Goal: Task Accomplishment & Management: Complete application form

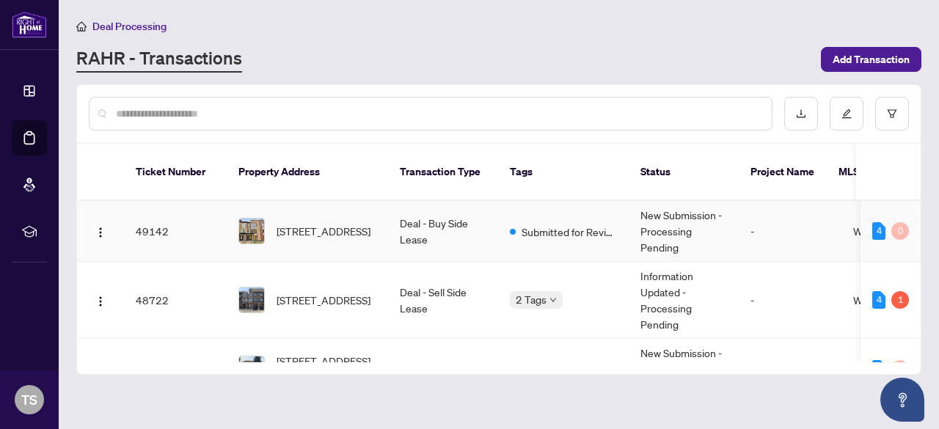
click at [613, 201] on td "Submitted for Review" at bounding box center [563, 231] width 131 height 61
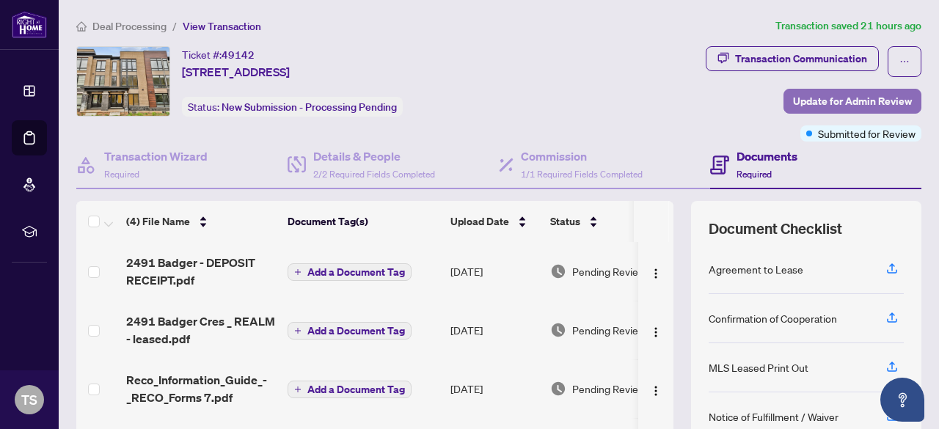
click at [798, 93] on span "Update for Admin Review" at bounding box center [852, 101] width 119 height 23
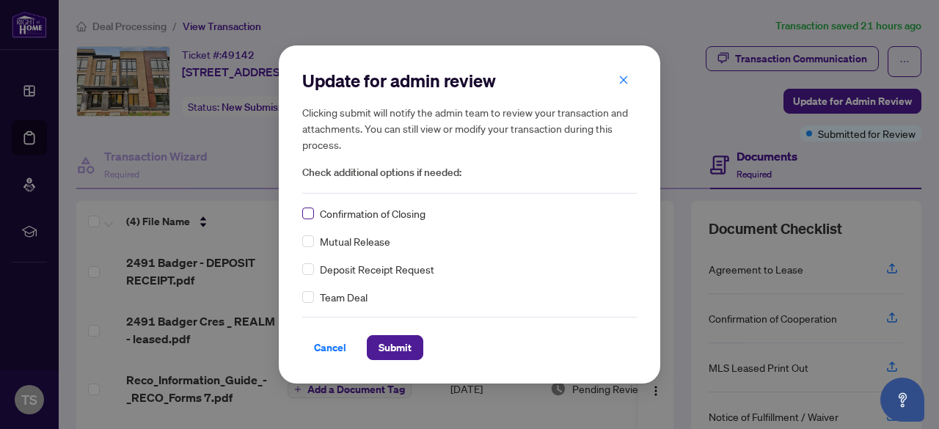
click at [304, 221] on label at bounding box center [308, 213] width 12 height 16
click at [382, 343] on span "Submit" at bounding box center [395, 347] width 33 height 23
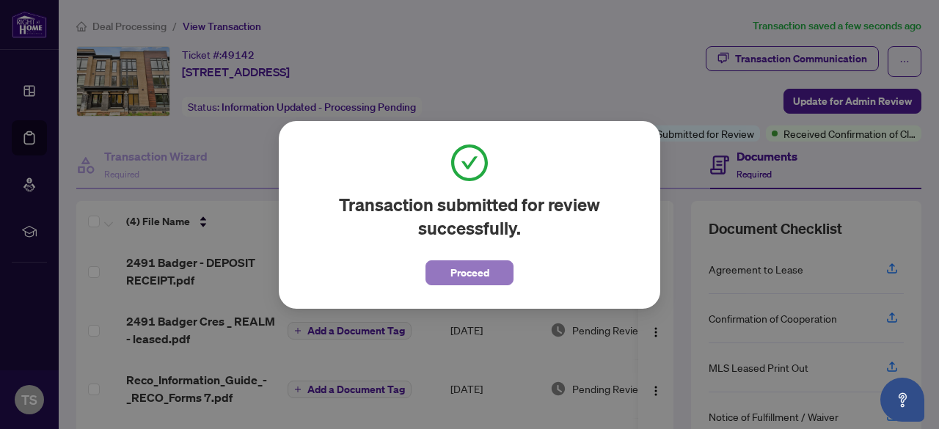
click at [461, 282] on span "Proceed" at bounding box center [469, 272] width 39 height 23
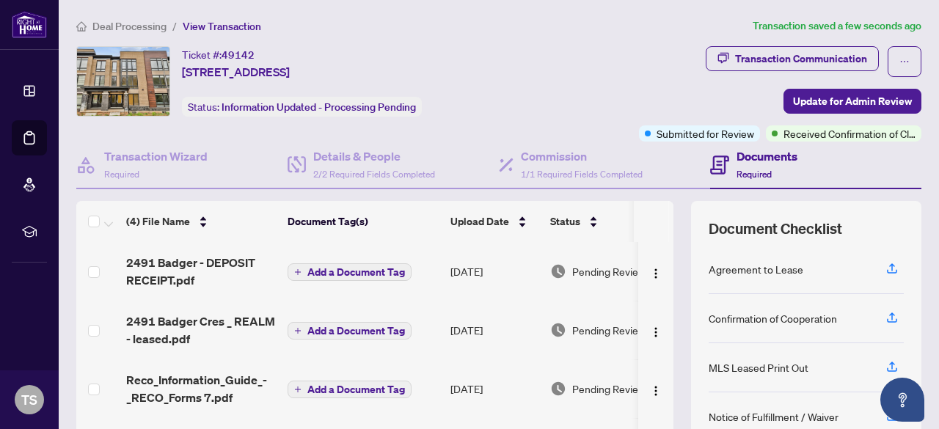
click at [128, 20] on span "Deal Processing" at bounding box center [129, 26] width 74 height 13
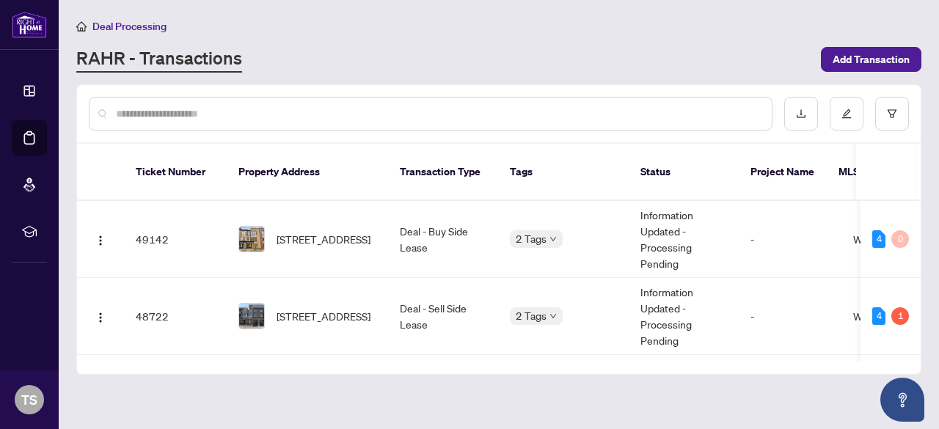
click at [921, 202] on div "Ticket Number Property Address Transaction Type Tags Status Project Name MLS # …" at bounding box center [498, 229] width 845 height 291
